Goal: Check status: Check status

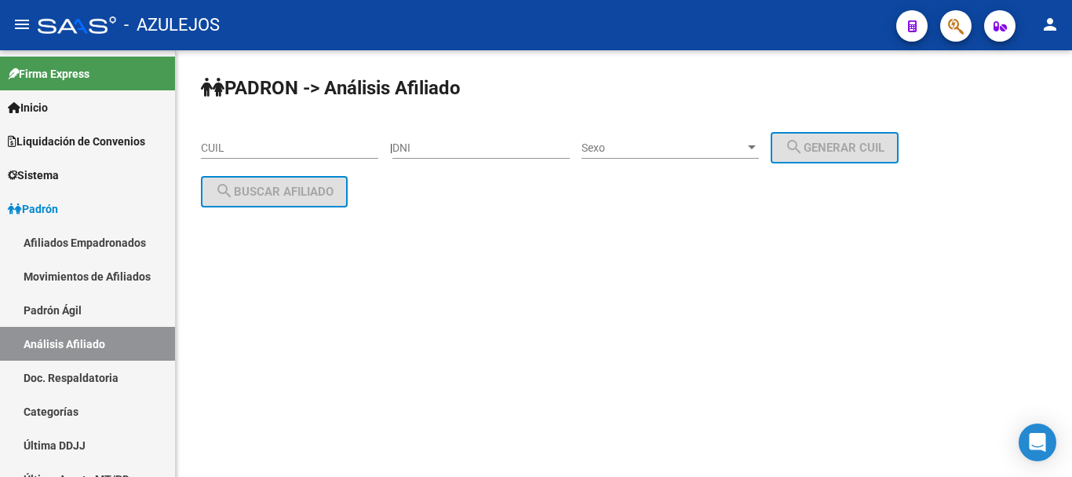
click at [520, 151] on input "DNI" at bounding box center [481, 147] width 177 height 13
paste input "28687490"
type input "28687490"
click at [694, 144] on span "Sexo" at bounding box center [663, 147] width 163 height 13
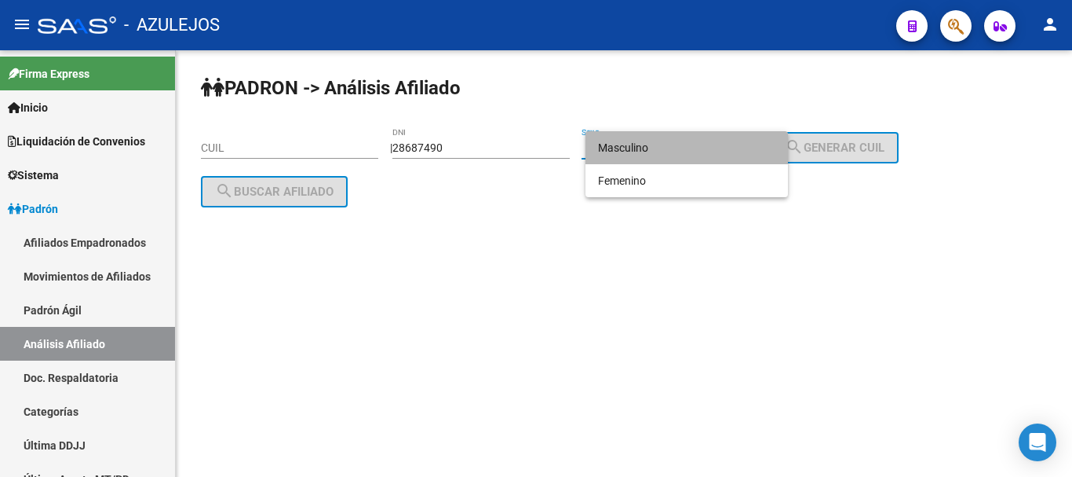
click at [628, 152] on span "Masculino" at bounding box center [686, 147] width 177 height 33
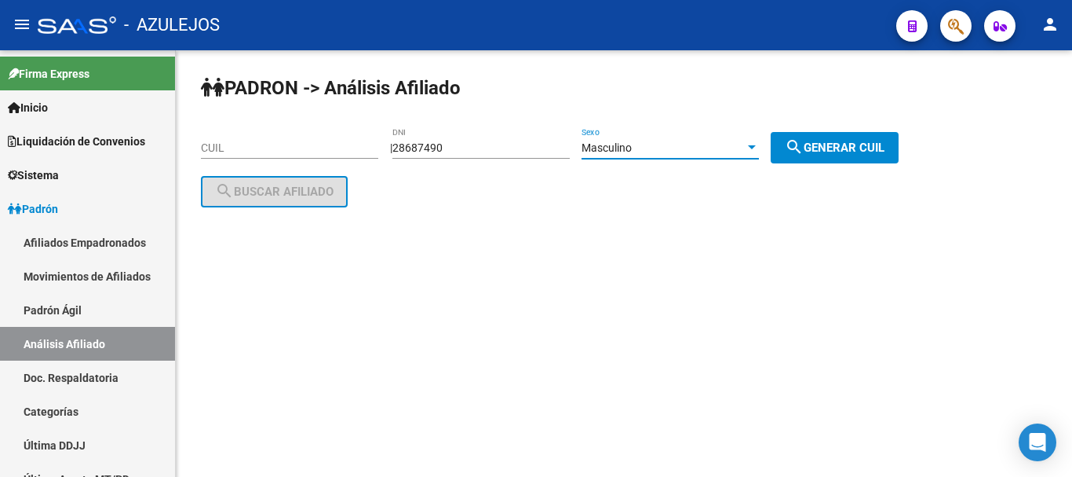
drag, startPoint x: 836, startPoint y: 141, endPoint x: 619, endPoint y: 178, distance: 219.8
click at [835, 141] on span "search Generar CUIL" at bounding box center [835, 148] width 100 height 14
type input "20-28687490-9"
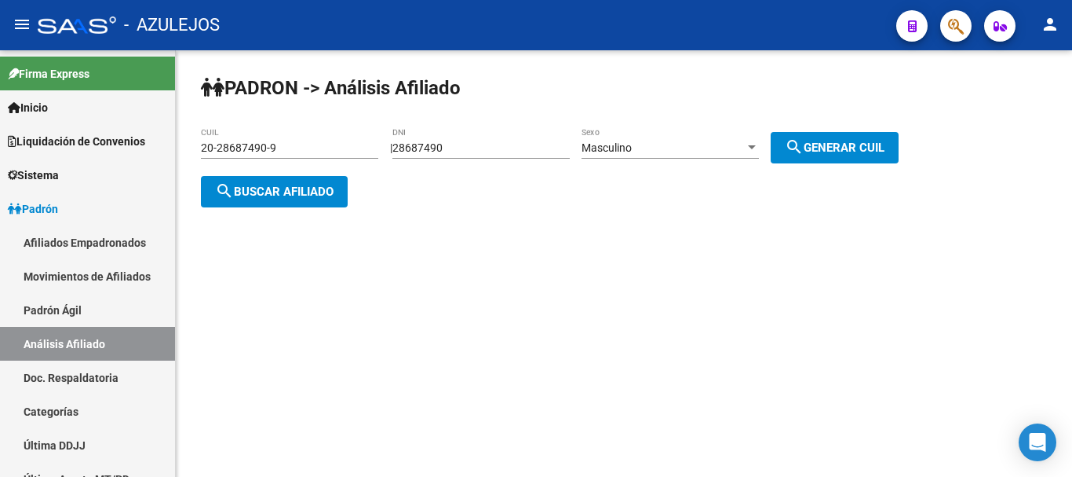
click at [323, 195] on span "search Buscar afiliado" at bounding box center [274, 191] width 119 height 14
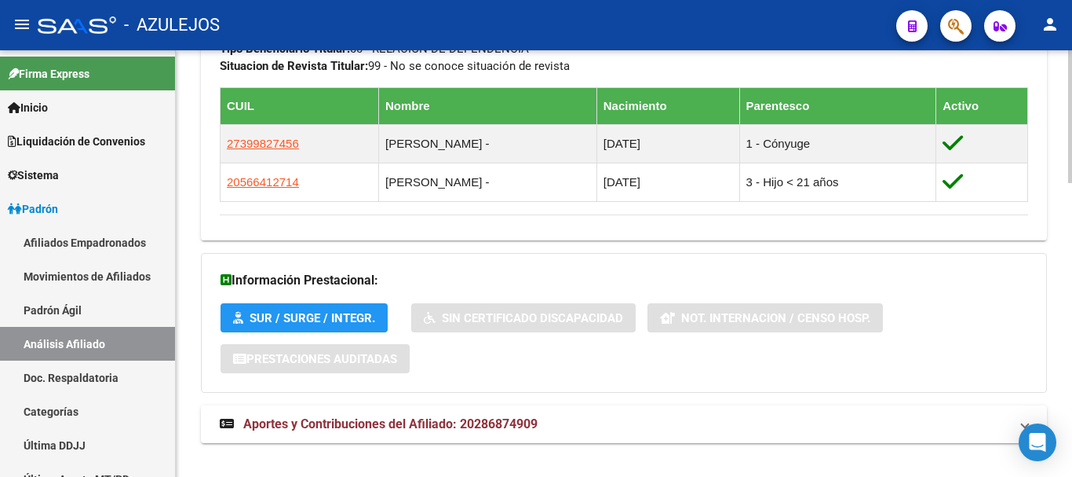
scroll to position [941, 0]
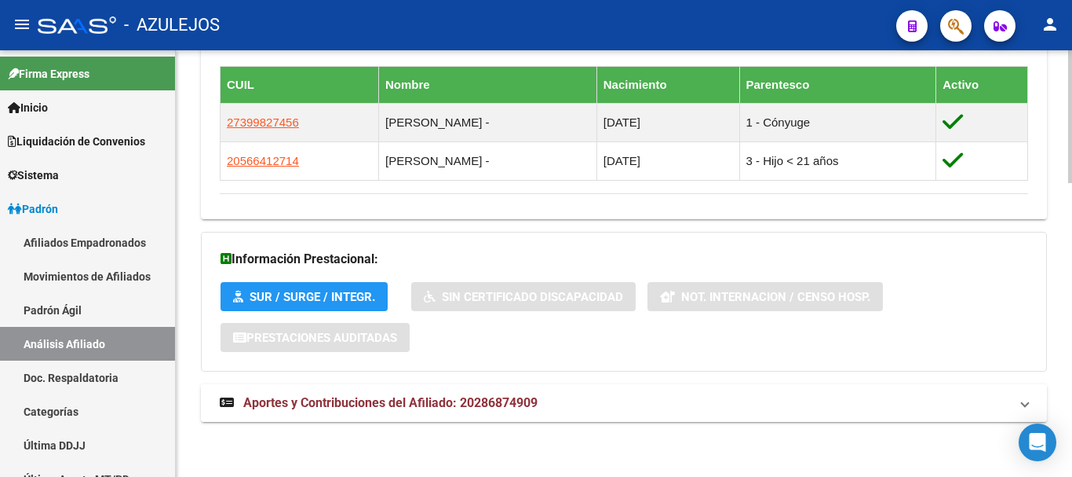
click at [464, 394] on strong "Aportes y Contribuciones del Afiliado: 20286874909" at bounding box center [379, 402] width 318 height 17
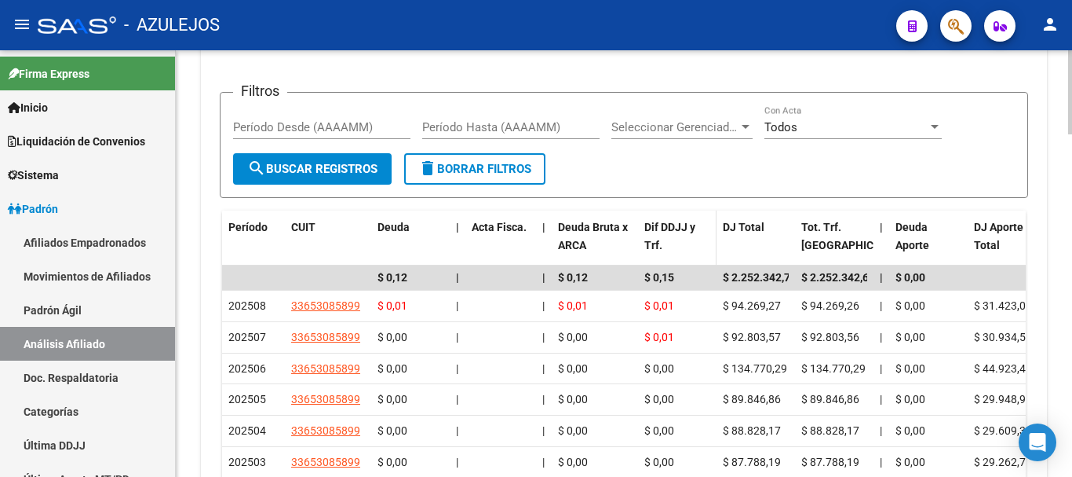
scroll to position [1492, 0]
